Goal: Entertainment & Leisure: Consume media (video, audio)

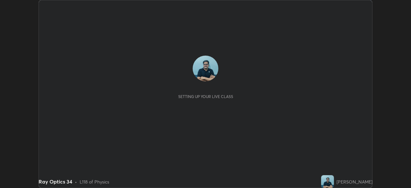
scroll to position [188, 411]
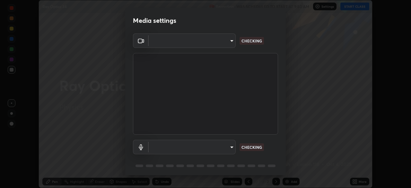
type input "e49aeff8a6be075532925ef4a91d931bd23abb9d889dd72e1c84ed1527e18f9e"
type input "default"
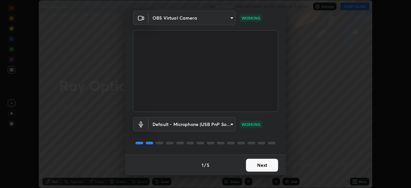
click at [269, 164] on button "Next" at bounding box center [262, 165] width 32 height 13
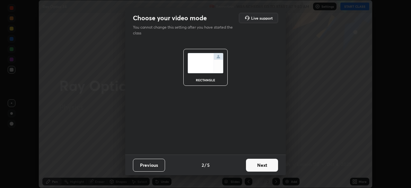
click at [269, 165] on button "Next" at bounding box center [262, 165] width 32 height 13
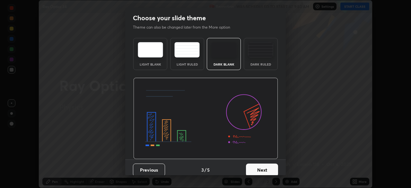
click at [269, 169] on button "Next" at bounding box center [262, 169] width 32 height 13
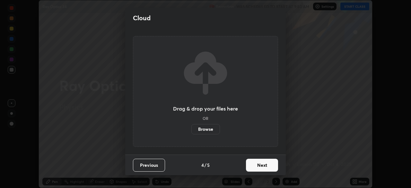
click at [270, 166] on button "Next" at bounding box center [262, 165] width 32 height 13
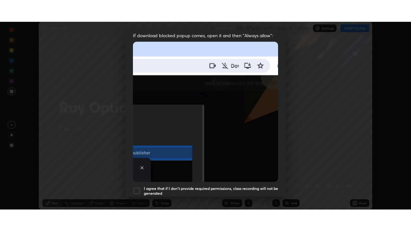
scroll to position [154, 0]
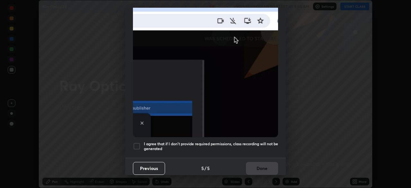
click at [139, 143] on div at bounding box center [137, 146] width 8 height 8
click at [264, 166] on button "Done" at bounding box center [262, 168] width 32 height 13
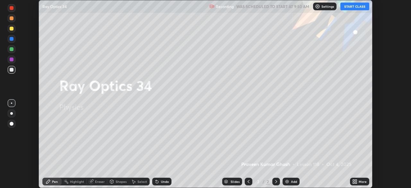
click at [357, 6] on button "START CLASS" at bounding box center [354, 7] width 29 height 8
click at [362, 181] on div "More" at bounding box center [363, 181] width 8 height 3
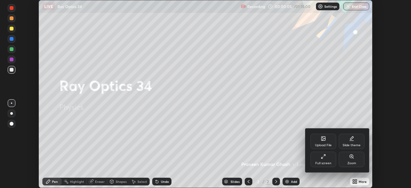
click at [329, 158] on div "Full screen" at bounding box center [324, 159] width 26 height 15
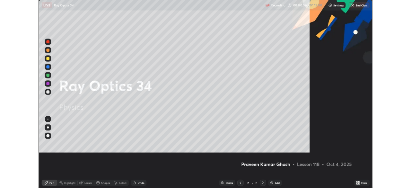
scroll to position [231, 411]
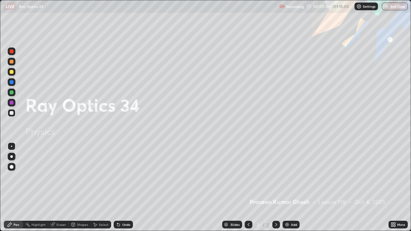
click at [294, 188] on div "Add" at bounding box center [294, 224] width 6 height 3
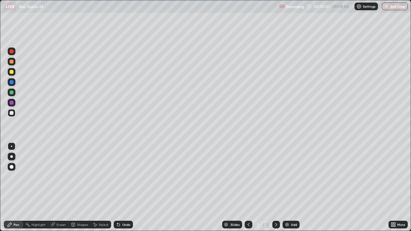
click at [11, 112] on div at bounding box center [12, 113] width 4 height 4
click at [126, 188] on div "Undo" at bounding box center [126, 224] width 8 height 3
click at [124, 188] on div "Undo" at bounding box center [126, 224] width 8 height 3
click at [122, 188] on div "Undo" at bounding box center [123, 225] width 19 height 8
click at [294, 188] on div "Add" at bounding box center [294, 224] width 6 height 3
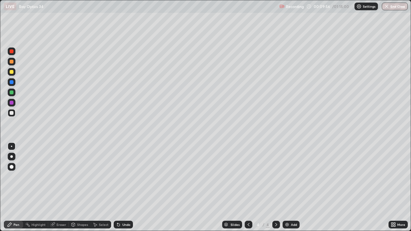
click at [12, 71] on div at bounding box center [12, 72] width 4 height 4
click at [126, 188] on div "Undo" at bounding box center [126, 224] width 8 height 3
click at [13, 112] on div at bounding box center [12, 113] width 4 height 4
click at [11, 92] on div at bounding box center [12, 93] width 4 height 4
click at [12, 73] on div at bounding box center [12, 72] width 4 height 4
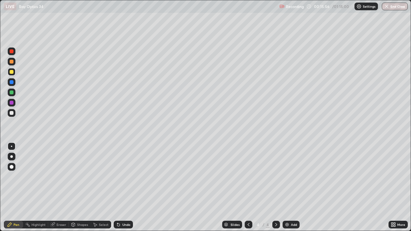
click at [12, 51] on div at bounding box center [12, 51] width 4 height 4
click at [13, 111] on div at bounding box center [12, 113] width 4 height 4
click at [59, 188] on div "Eraser" at bounding box center [62, 224] width 10 height 3
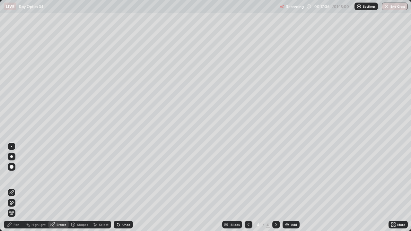
click at [19, 188] on div "Pen" at bounding box center [13, 225] width 19 height 8
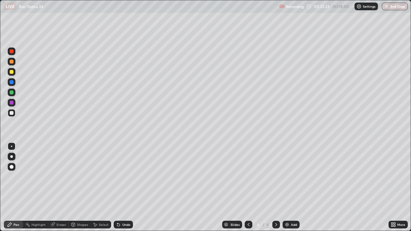
click at [12, 92] on div at bounding box center [12, 93] width 4 height 4
click at [11, 103] on div at bounding box center [12, 103] width 4 height 4
click at [127, 188] on div "Undo" at bounding box center [126, 224] width 8 height 3
click at [12, 63] on div at bounding box center [12, 62] width 4 height 4
click at [292, 188] on div "Add" at bounding box center [294, 224] width 6 height 3
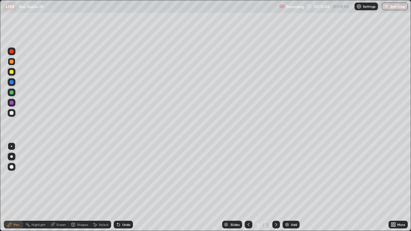
click at [10, 113] on div at bounding box center [12, 113] width 4 height 4
click at [11, 93] on div at bounding box center [12, 93] width 4 height 4
click at [294, 188] on div "Add" at bounding box center [294, 224] width 6 height 3
click at [11, 114] on div at bounding box center [12, 113] width 4 height 4
click at [60, 188] on div "Eraser" at bounding box center [62, 224] width 10 height 3
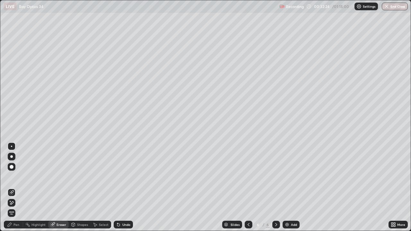
click at [16, 188] on div "Pen" at bounding box center [16, 224] width 6 height 3
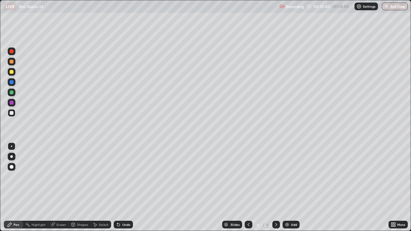
click at [12, 92] on div at bounding box center [12, 93] width 4 height 4
click at [11, 113] on div at bounding box center [12, 113] width 4 height 4
click at [12, 92] on div at bounding box center [12, 93] width 4 height 4
click at [61, 188] on div "Eraser" at bounding box center [62, 224] width 10 height 3
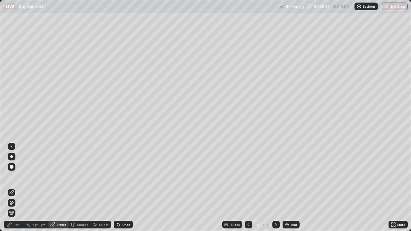
click at [16, 188] on div "Pen" at bounding box center [16, 224] width 6 height 3
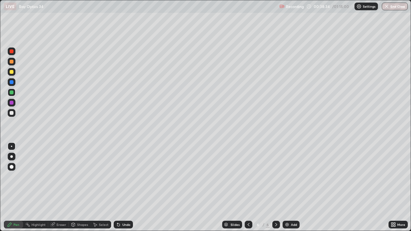
click at [11, 113] on div at bounding box center [12, 113] width 4 height 4
click at [124, 188] on div "Undo" at bounding box center [123, 225] width 19 height 8
click at [123, 188] on div "Undo" at bounding box center [123, 225] width 19 height 8
click at [125, 188] on div "Undo" at bounding box center [123, 225] width 19 height 8
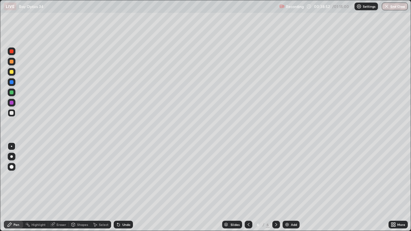
click at [125, 188] on div "Undo" at bounding box center [123, 225] width 19 height 8
click at [124, 188] on div "Undo" at bounding box center [126, 224] width 8 height 3
click at [127, 188] on div "Undo" at bounding box center [126, 224] width 8 height 3
click at [126, 188] on div "Undo" at bounding box center [126, 224] width 8 height 3
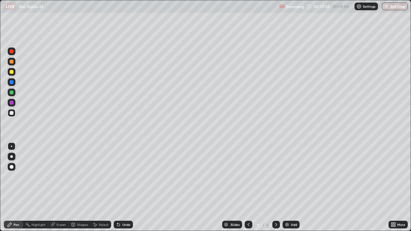
click at [126, 188] on div "Undo" at bounding box center [126, 224] width 8 height 3
click at [60, 188] on div "Eraser" at bounding box center [62, 224] width 10 height 3
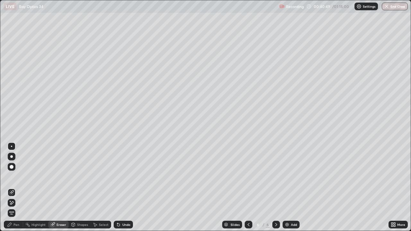
click at [19, 188] on div "Pen" at bounding box center [16, 224] width 6 height 3
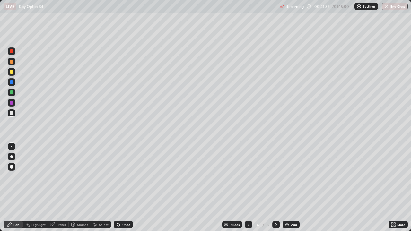
click at [10, 70] on div at bounding box center [12, 72] width 4 height 4
click at [14, 113] on div at bounding box center [12, 113] width 8 height 8
click at [291, 188] on div "Add" at bounding box center [294, 224] width 6 height 3
click at [12, 93] on div at bounding box center [12, 93] width 4 height 4
click at [58, 188] on div "Eraser" at bounding box center [62, 224] width 10 height 3
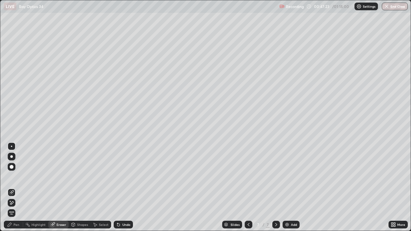
click at [17, 188] on div "Pen" at bounding box center [16, 224] width 6 height 3
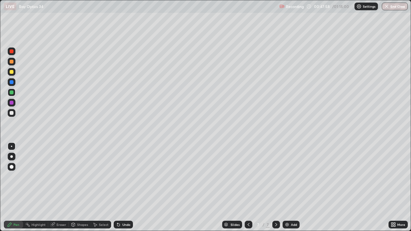
click at [12, 102] on div at bounding box center [12, 103] width 4 height 4
click at [11, 62] on div at bounding box center [12, 62] width 4 height 4
click at [12, 72] on div at bounding box center [12, 72] width 4 height 4
click at [11, 113] on div at bounding box center [12, 113] width 4 height 4
click at [124, 188] on div "Undo" at bounding box center [126, 224] width 8 height 3
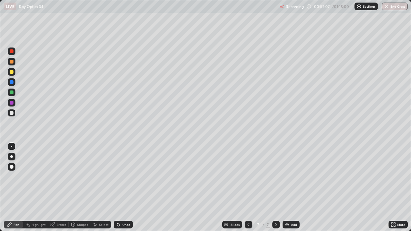
click at [125, 188] on div "Undo" at bounding box center [126, 224] width 8 height 3
click at [126, 188] on div "Undo" at bounding box center [123, 225] width 19 height 8
click at [11, 112] on div at bounding box center [12, 113] width 4 height 4
click at [60, 188] on div "Eraser" at bounding box center [62, 224] width 10 height 3
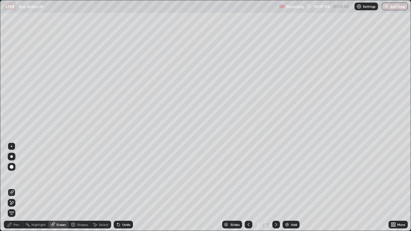
click at [248, 188] on icon at bounding box center [248, 224] width 5 height 5
click at [276, 188] on icon at bounding box center [276, 224] width 5 height 5
click at [294, 188] on div "Add" at bounding box center [294, 224] width 6 height 3
click at [18, 188] on div "Pen" at bounding box center [16, 224] width 6 height 3
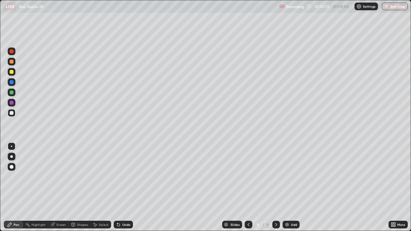
click at [12, 72] on div at bounding box center [12, 72] width 4 height 4
click at [11, 82] on div at bounding box center [12, 82] width 4 height 4
click at [125, 188] on div "Undo" at bounding box center [123, 225] width 19 height 8
click at [11, 71] on div at bounding box center [12, 72] width 4 height 4
click at [11, 112] on div at bounding box center [12, 113] width 4 height 4
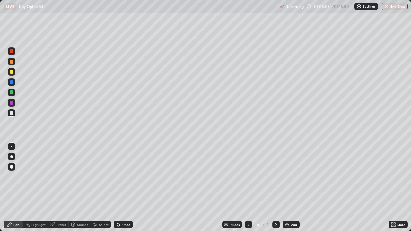
click at [13, 92] on div at bounding box center [12, 93] width 4 height 4
click at [10, 62] on div at bounding box center [12, 62] width 4 height 4
click at [295, 188] on div "Add" at bounding box center [294, 224] width 6 height 3
click at [12, 112] on div at bounding box center [12, 113] width 4 height 4
click at [11, 73] on div at bounding box center [12, 72] width 4 height 4
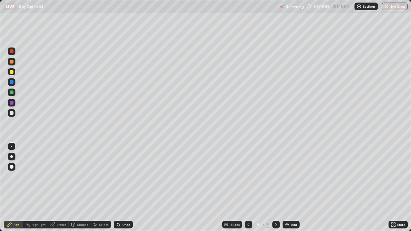
click at [13, 113] on div at bounding box center [12, 113] width 4 height 4
click at [12, 93] on div at bounding box center [12, 93] width 4 height 4
click at [9, 114] on div at bounding box center [12, 113] width 8 height 8
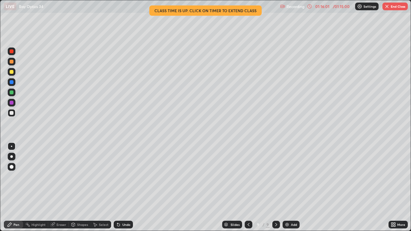
click at [247, 188] on icon at bounding box center [248, 224] width 5 height 5
click at [248, 188] on icon at bounding box center [248, 224] width 5 height 5
click at [274, 188] on icon at bounding box center [276, 224] width 5 height 5
click at [276, 188] on icon at bounding box center [276, 224] width 2 height 3
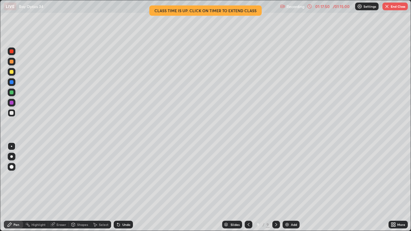
click at [389, 6] on img "button" at bounding box center [386, 6] width 5 height 5
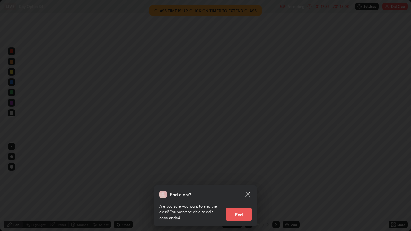
click at [243, 188] on button "End" at bounding box center [239, 214] width 26 height 13
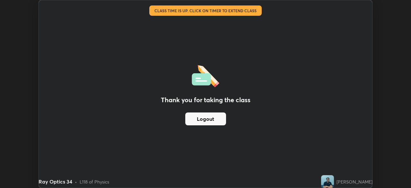
scroll to position [31927, 31704]
